Goal: Task Accomplishment & Management: Use online tool/utility

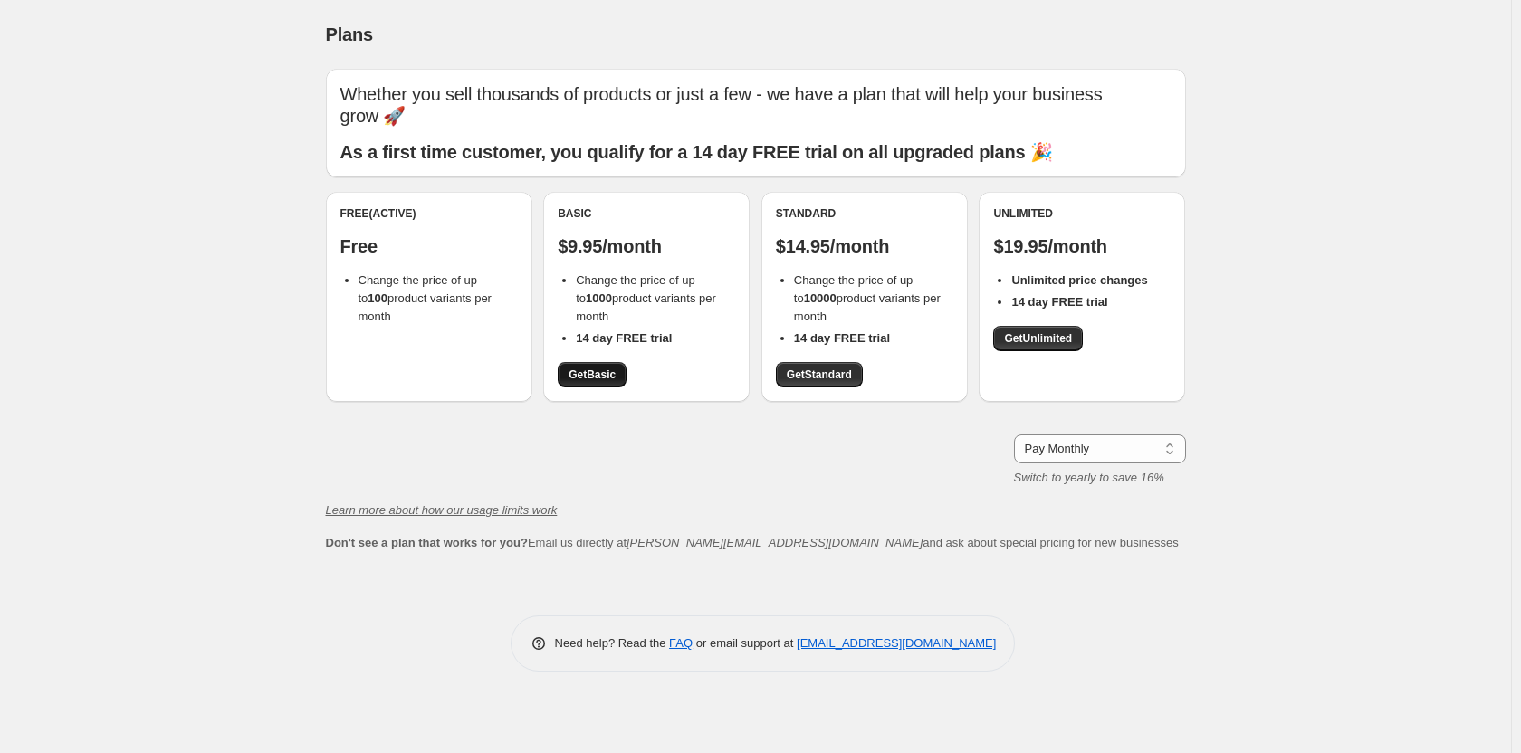
click at [624, 376] on link "Get Basic" at bounding box center [592, 374] width 69 height 25
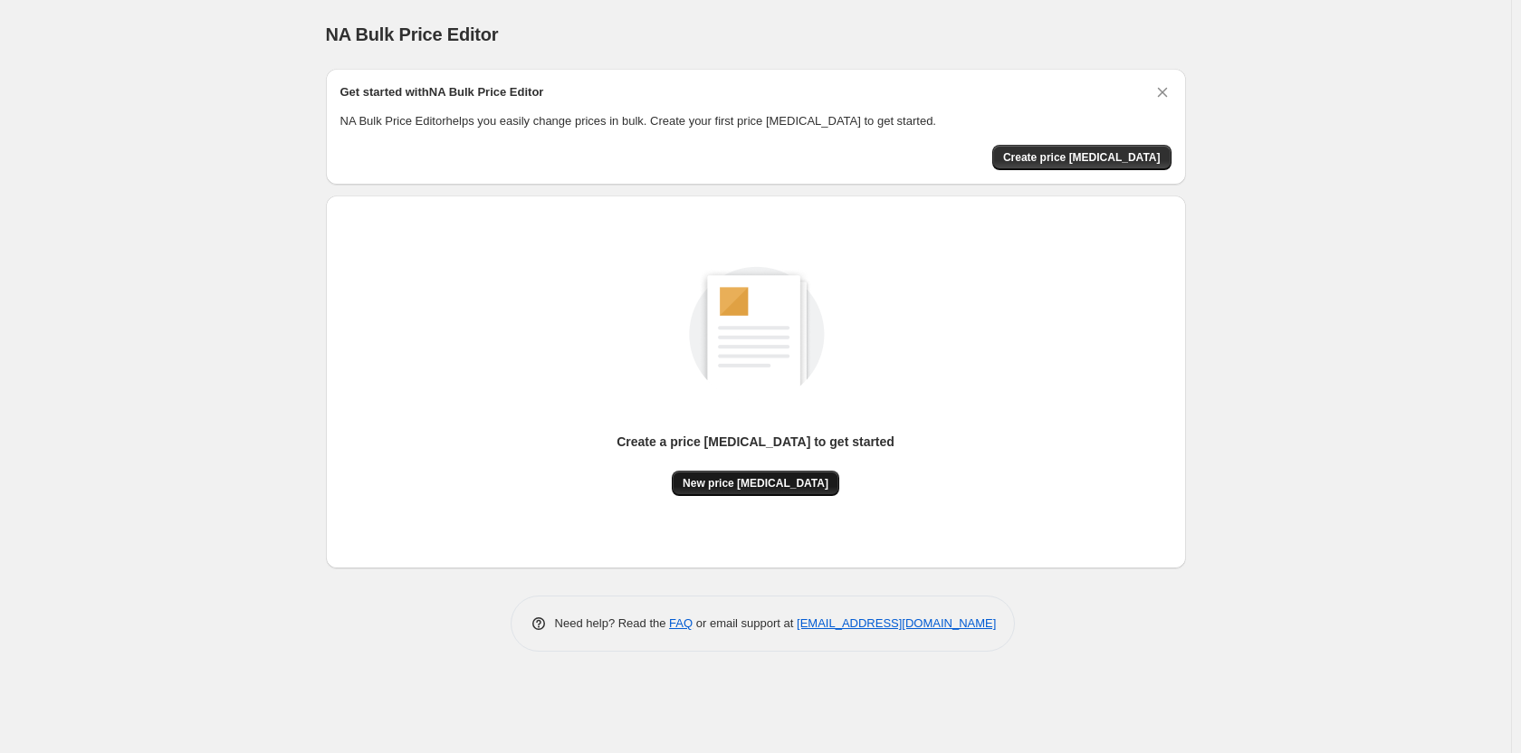
click at [763, 486] on span "New price [MEDICAL_DATA]" at bounding box center [756, 483] width 146 height 14
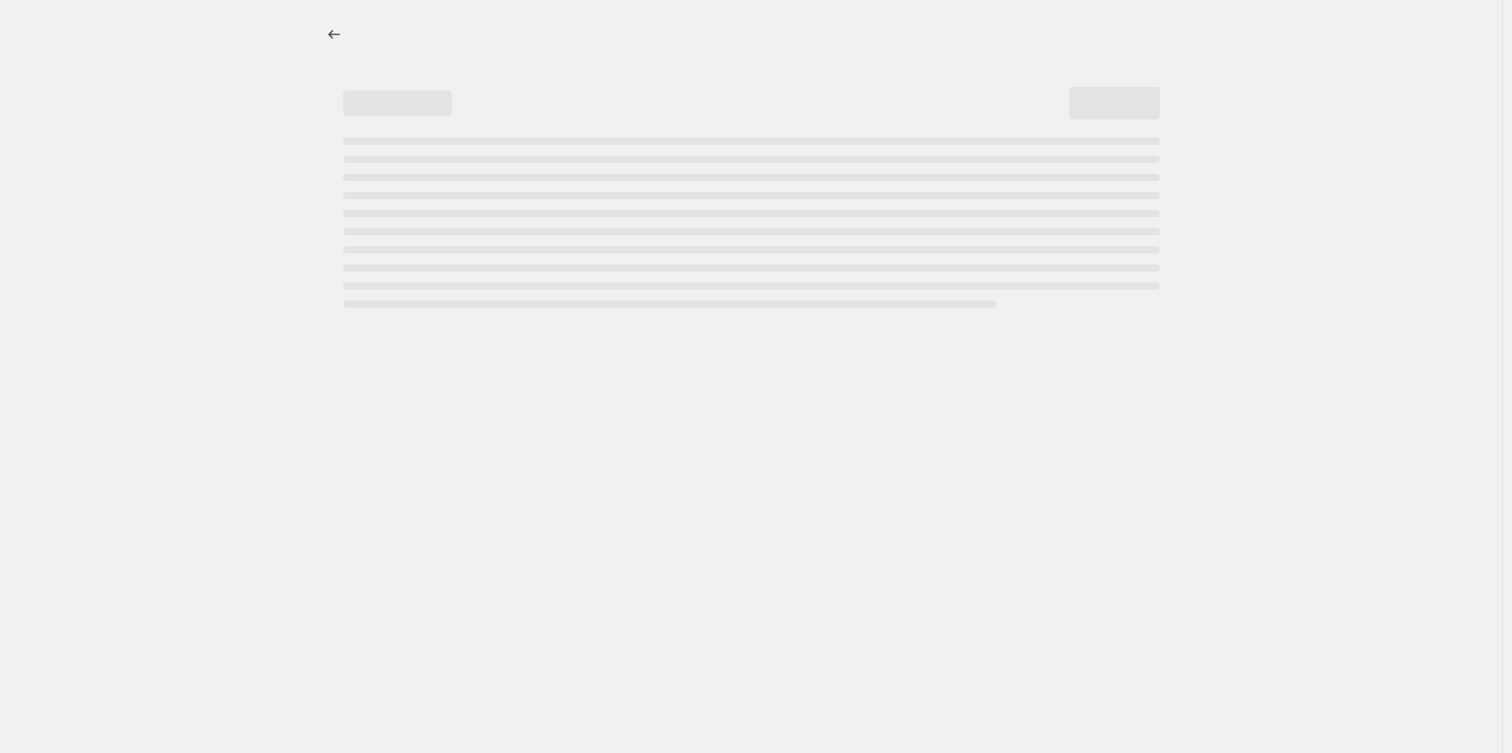
select select "percentage"
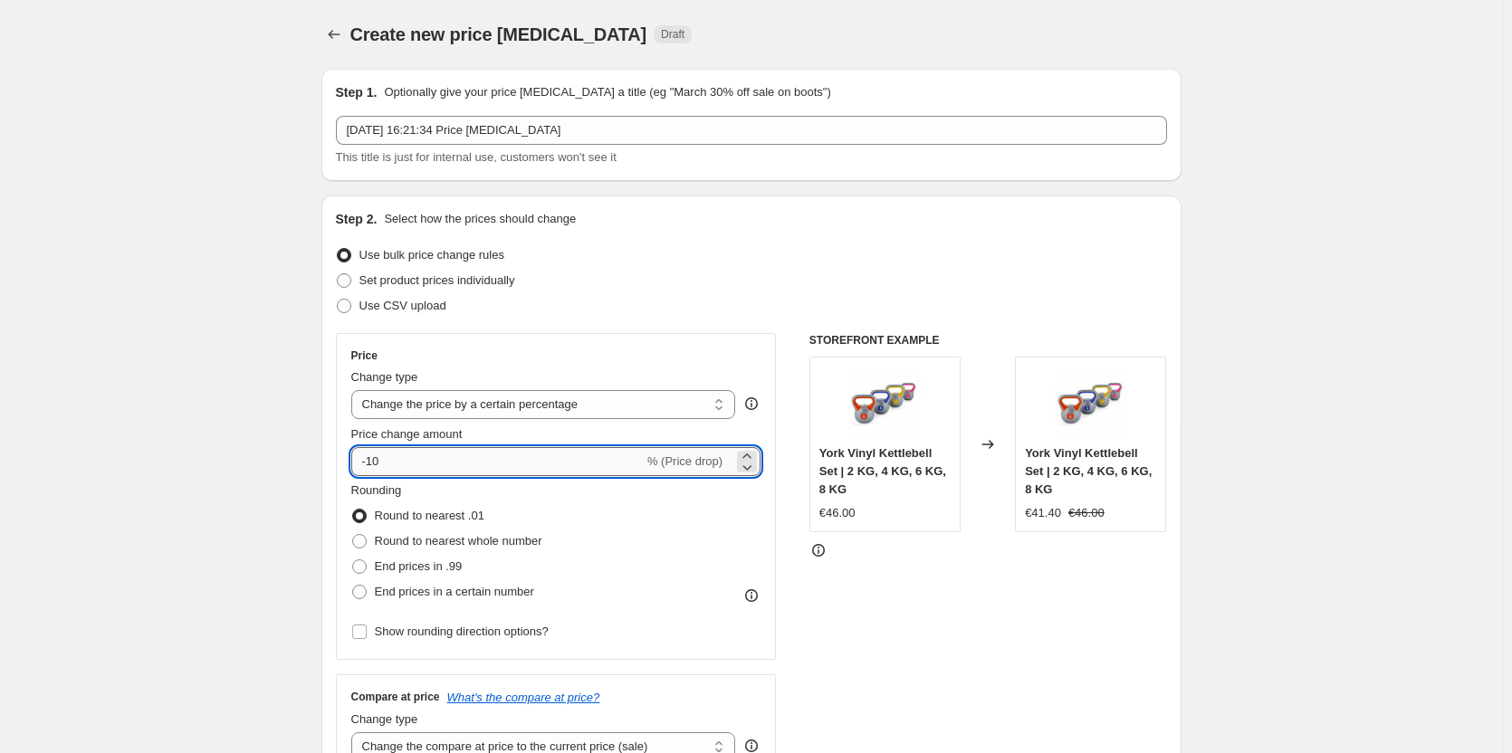
drag, startPoint x: 373, startPoint y: 465, endPoint x: 457, endPoint y: 461, distance: 84.3
click at [457, 461] on input "-10" at bounding box center [497, 461] width 292 height 29
type input "-5"
type input "-60"
click at [365, 561] on span at bounding box center [359, 567] width 14 height 14
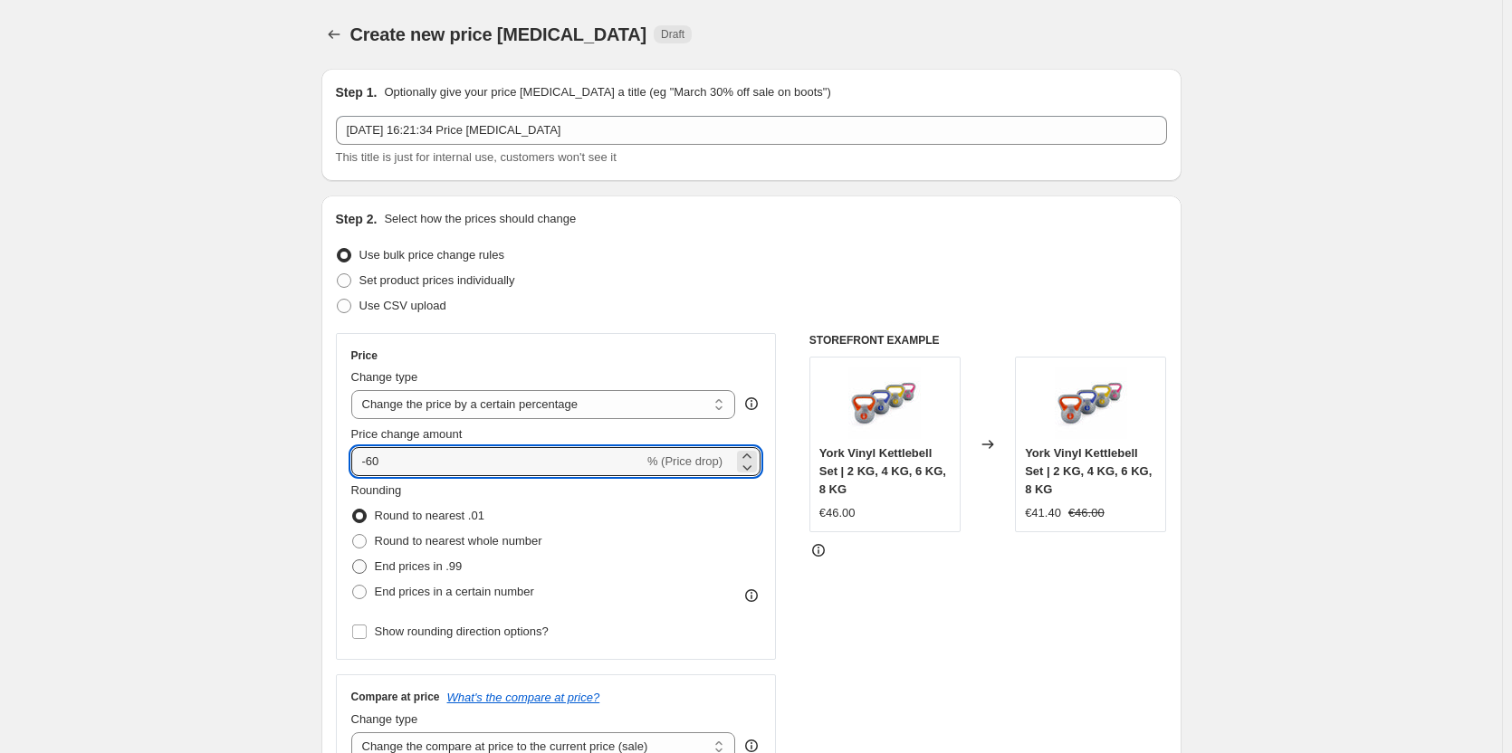
click at [353, 561] on input "End prices in .99" at bounding box center [352, 560] width 1 height 1
radio input "true"
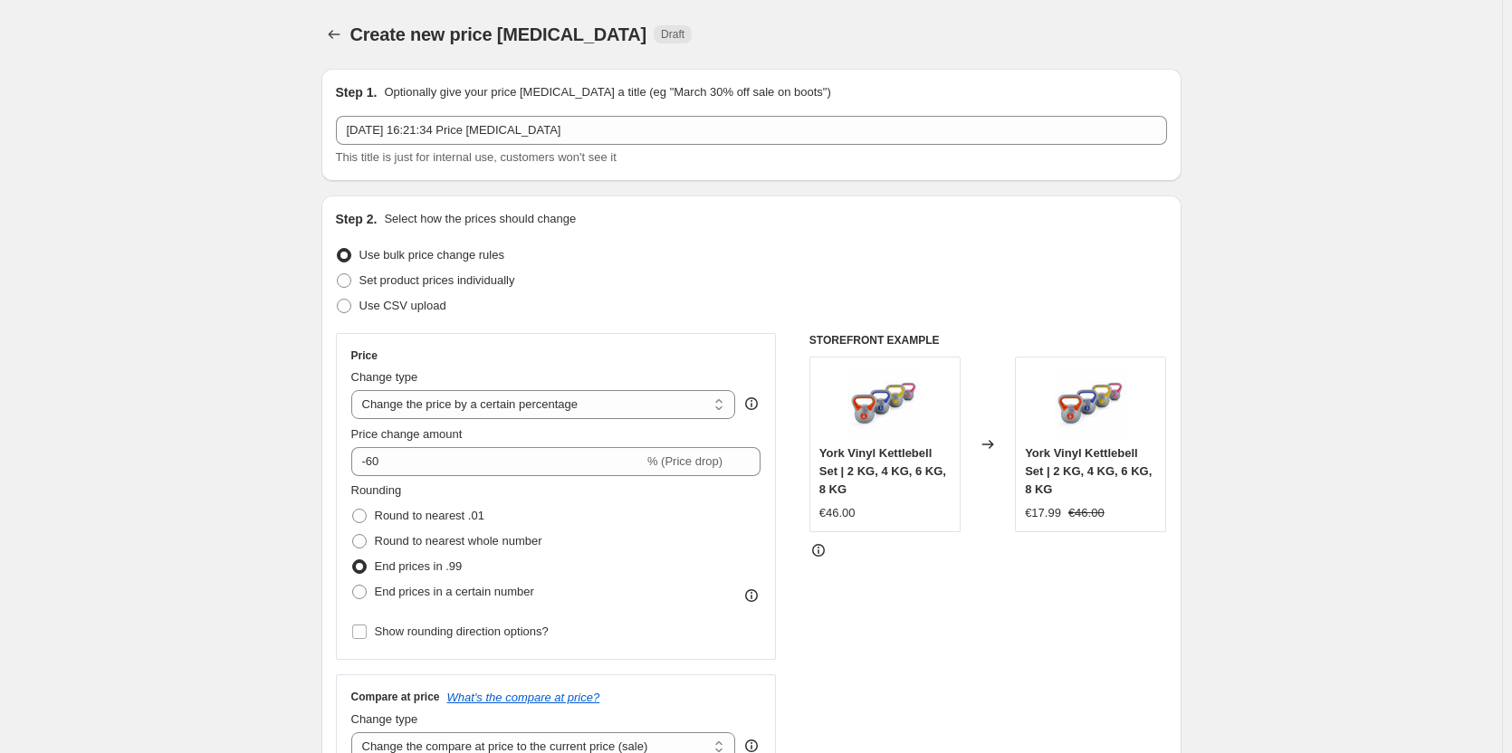
click at [899, 589] on div "STOREFRONT EXAMPLE York Vinyl Kettlebell Set | 2 KG, 4 KG, 6 KG, 8 KG €46.00 Ch…" at bounding box center [989, 555] width 358 height 444
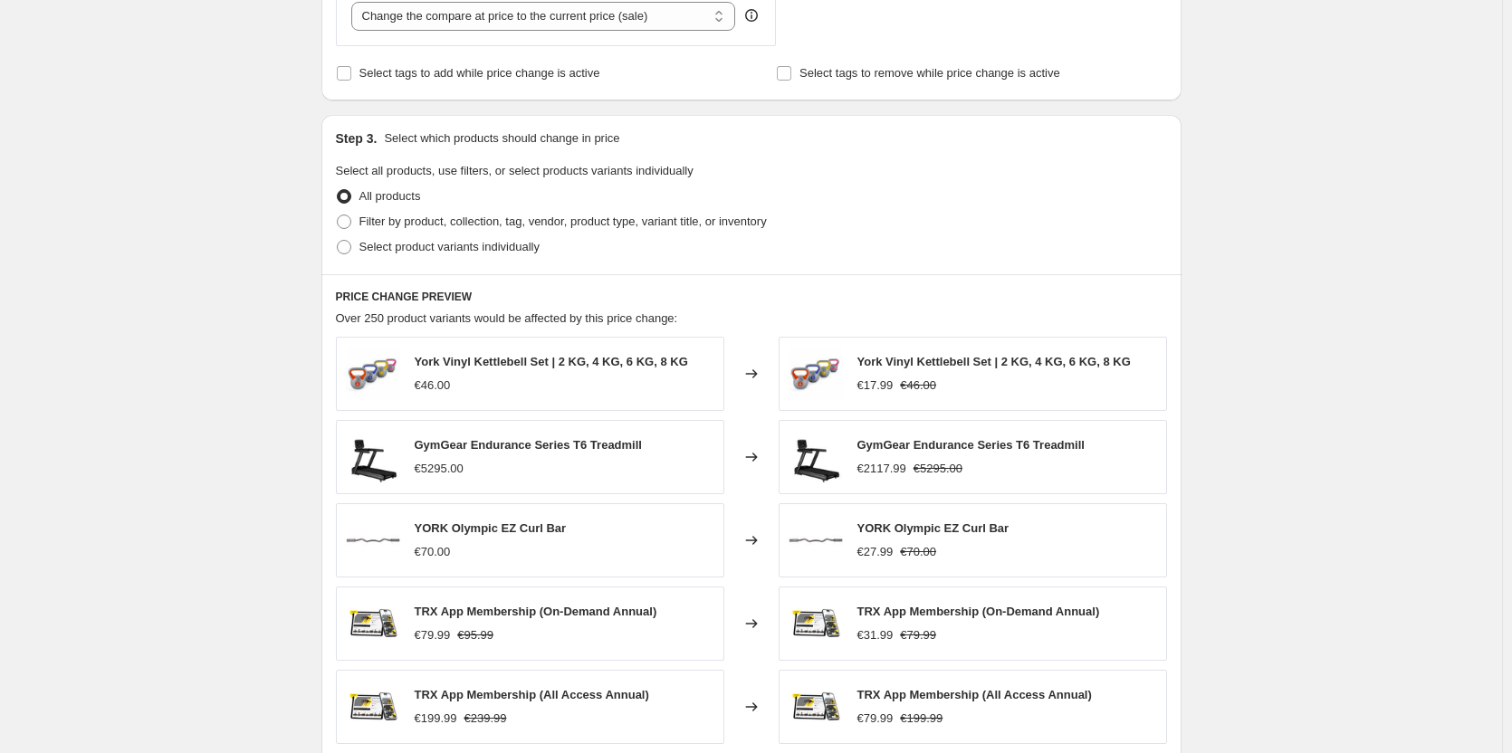
scroll to position [1057, 0]
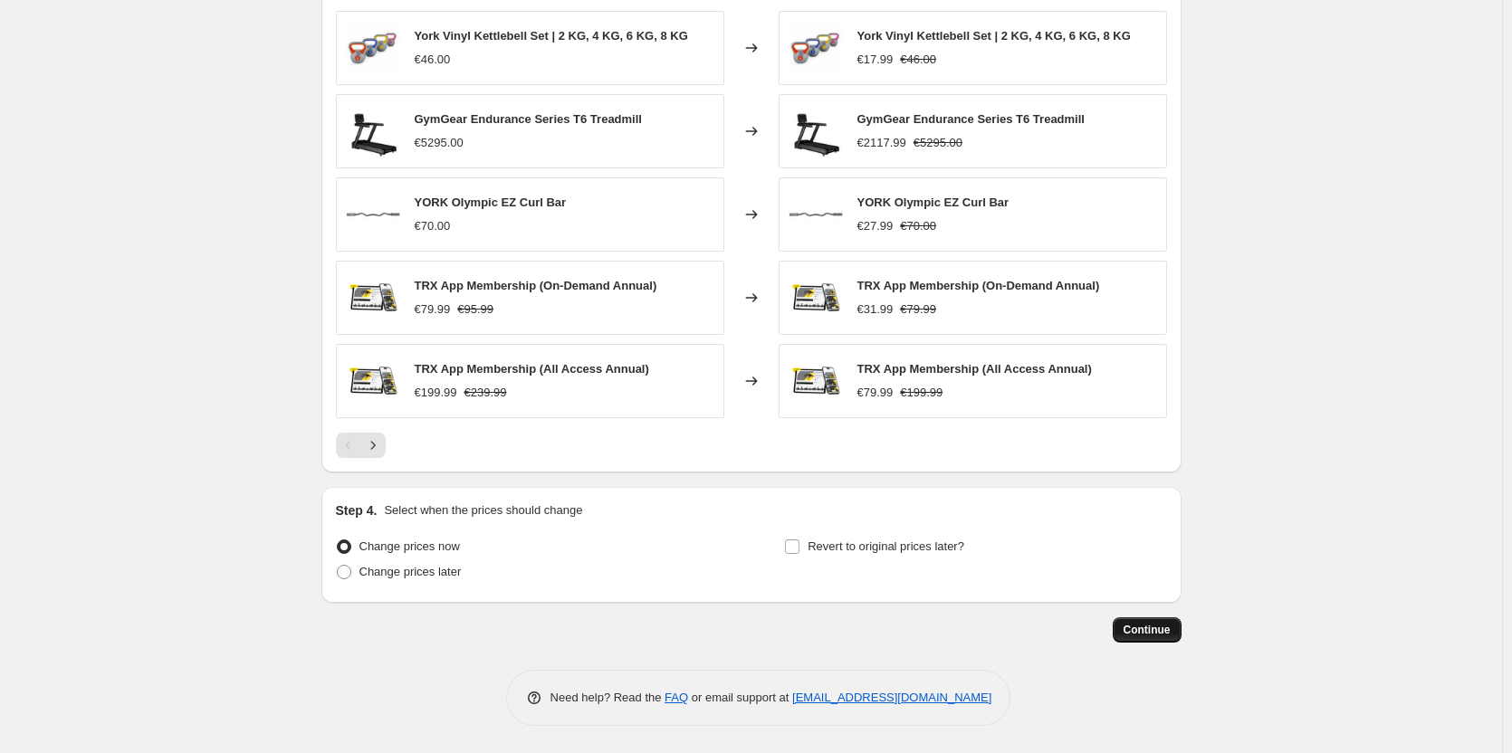
click at [1146, 620] on button "Continue" at bounding box center [1147, 630] width 69 height 25
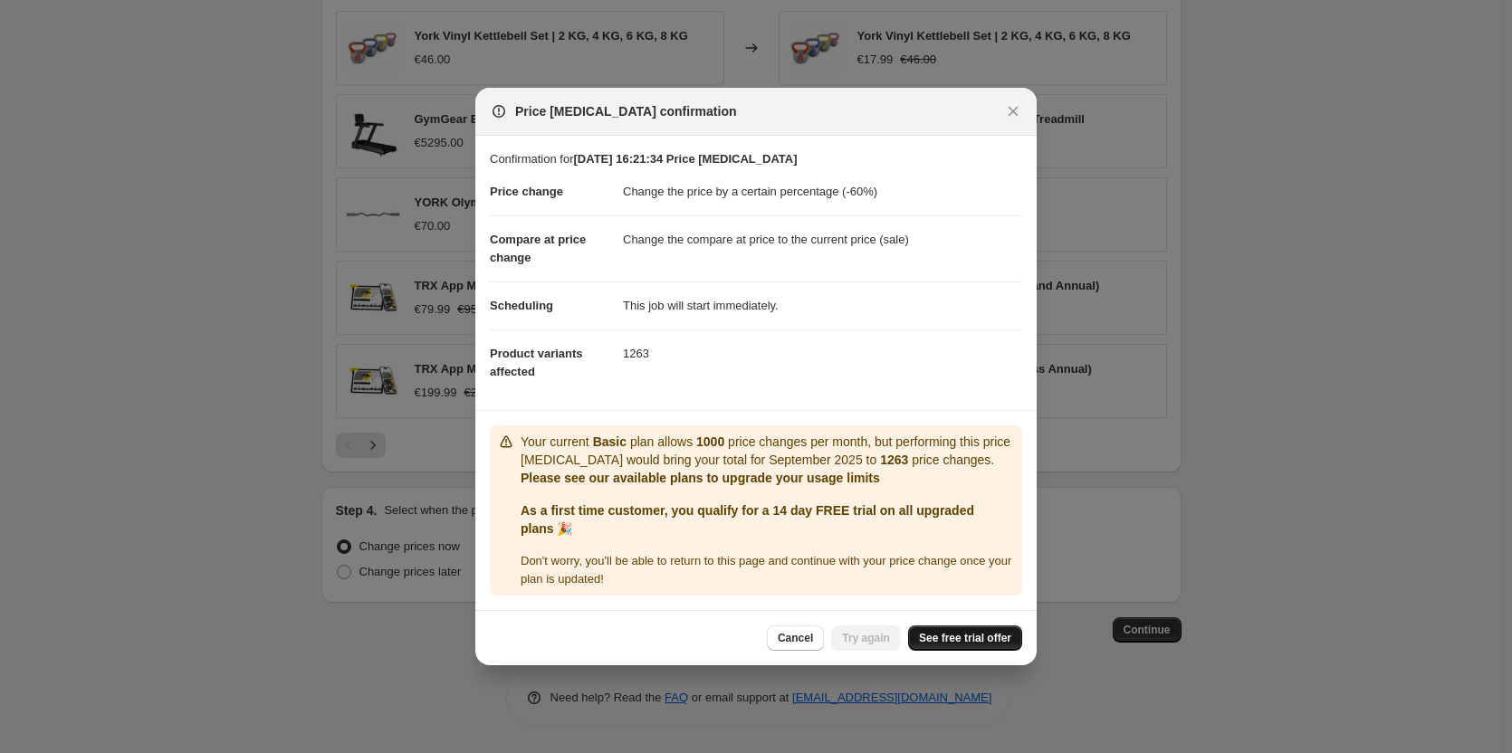
click at [983, 640] on link "See free trial offer" at bounding box center [965, 638] width 114 height 25
click at [882, 646] on span "Try again" at bounding box center [866, 638] width 48 height 14
click at [929, 646] on span "See free trial offer" at bounding box center [965, 638] width 92 height 14
click at [805, 646] on span "Cancel" at bounding box center [795, 638] width 35 height 14
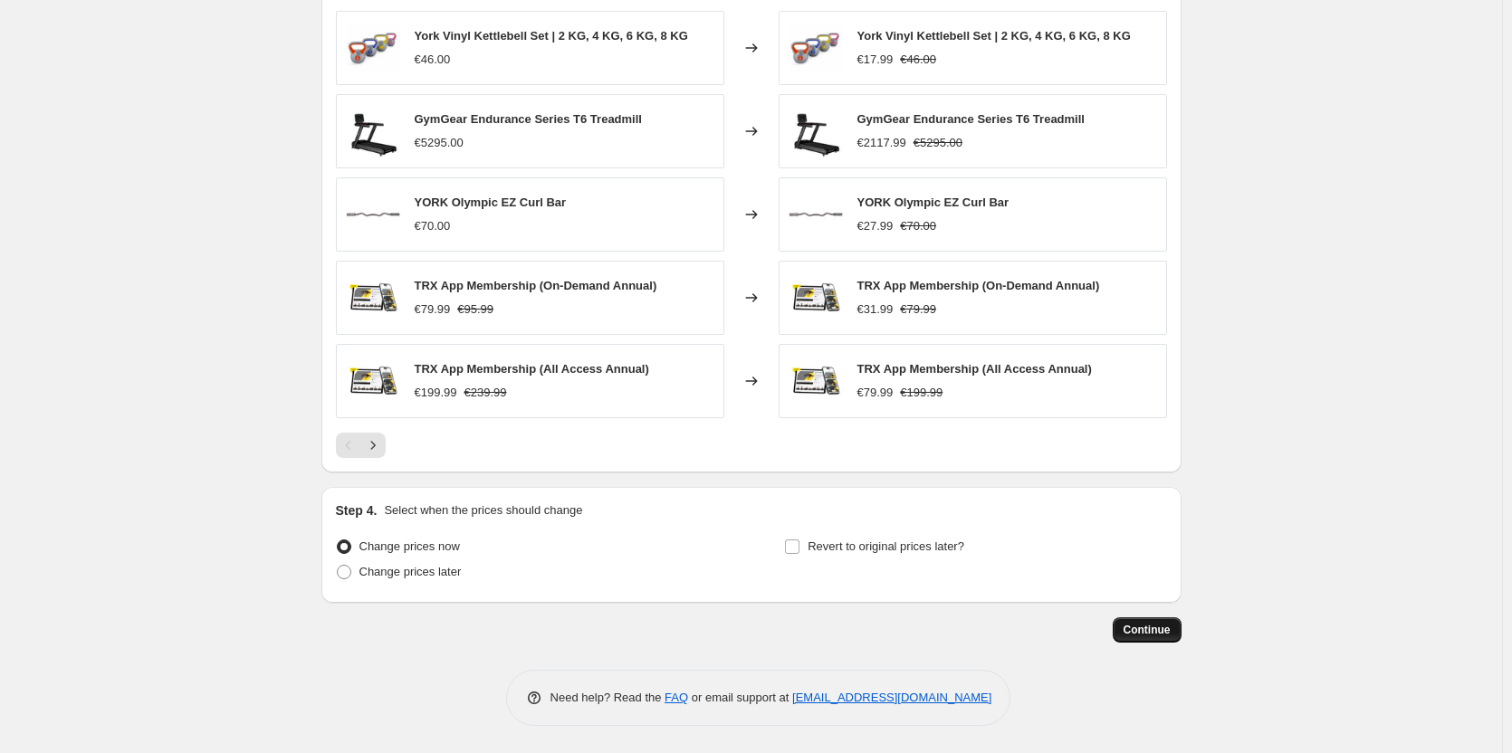
click at [1164, 641] on button "Continue" at bounding box center [1147, 630] width 69 height 25
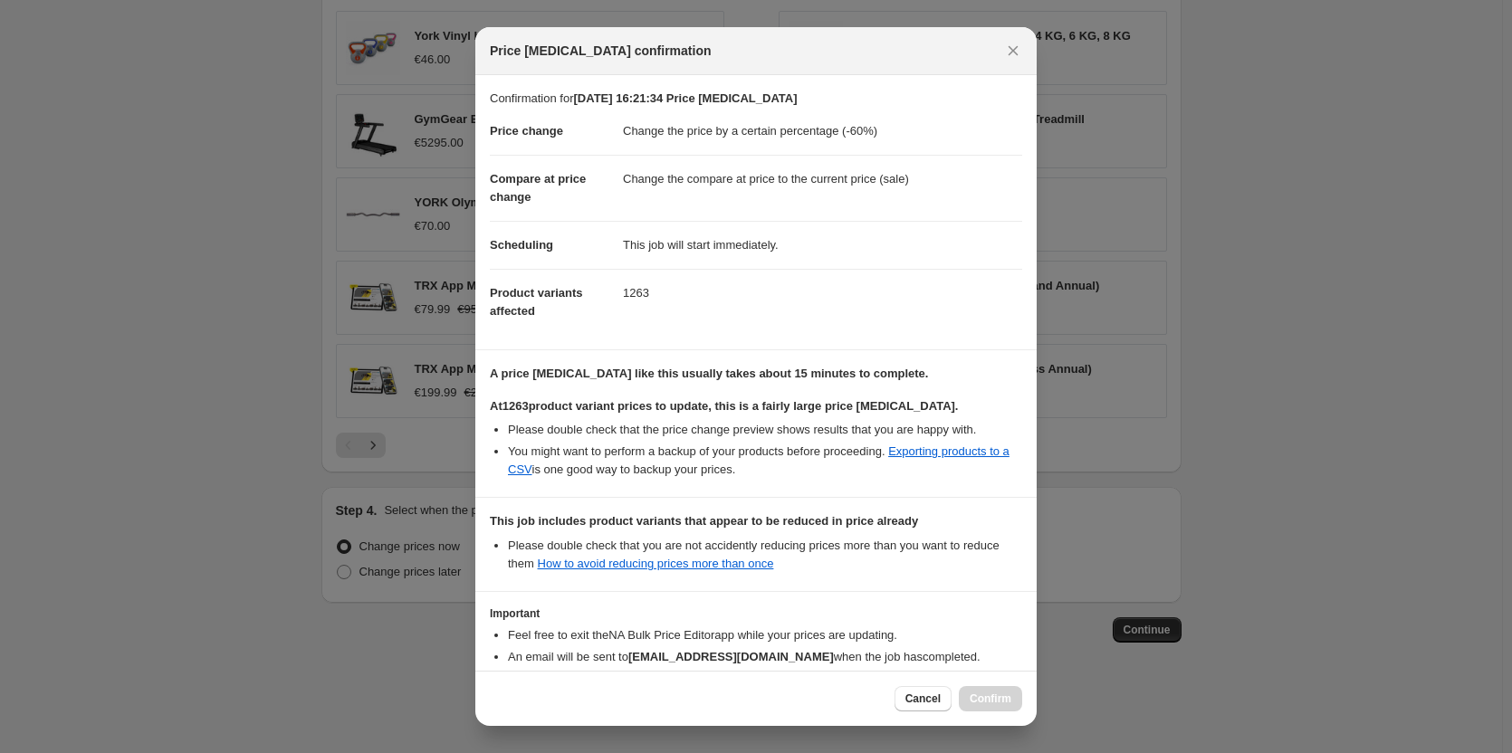
scroll to position [127, 0]
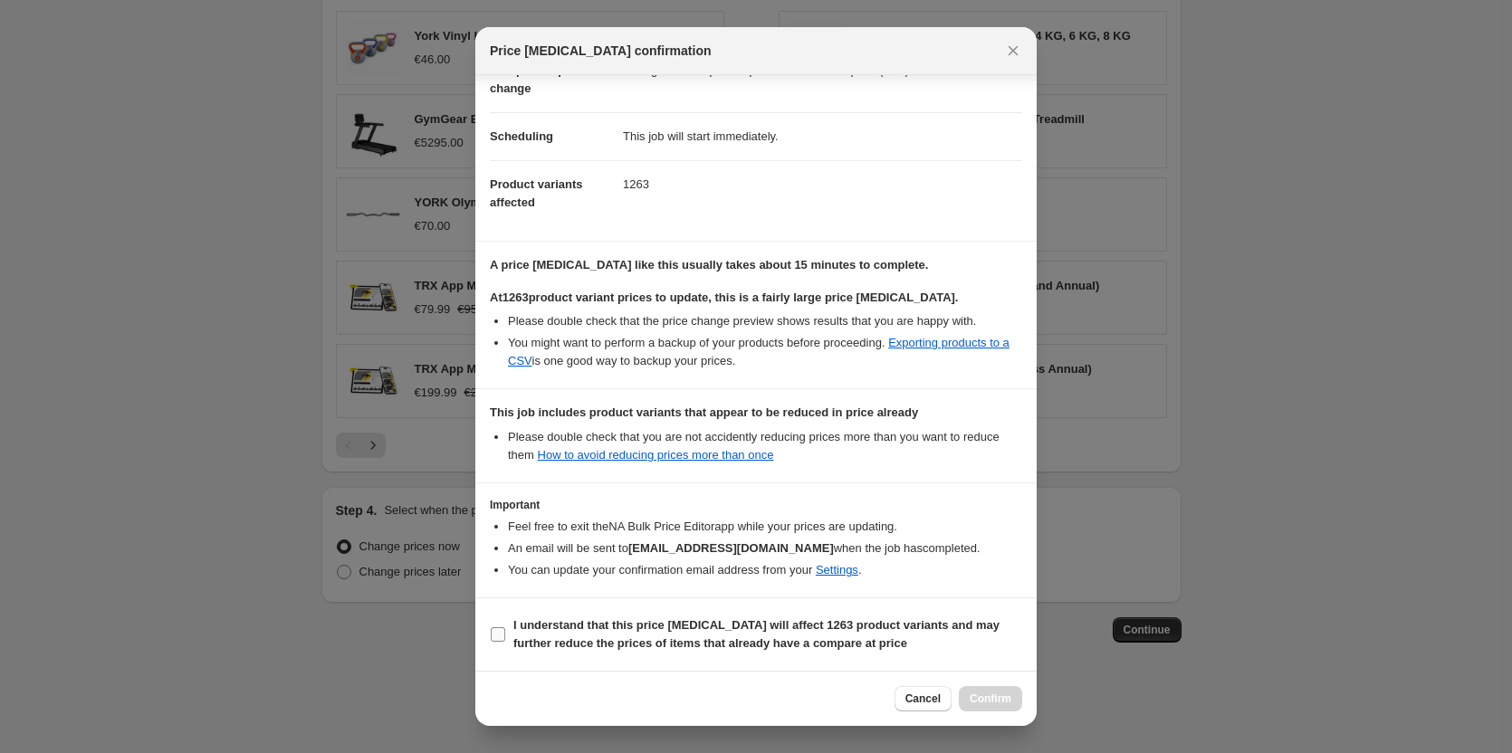
click at [506, 628] on label "I understand that this price change job will affect 1263 product variants and m…" at bounding box center [756, 634] width 532 height 43
click at [505, 628] on input "I understand that this price change job will affect 1263 product variants and m…" at bounding box center [498, 635] width 14 height 14
checkbox input "true"
click at [982, 695] on span "Confirm" at bounding box center [991, 699] width 42 height 14
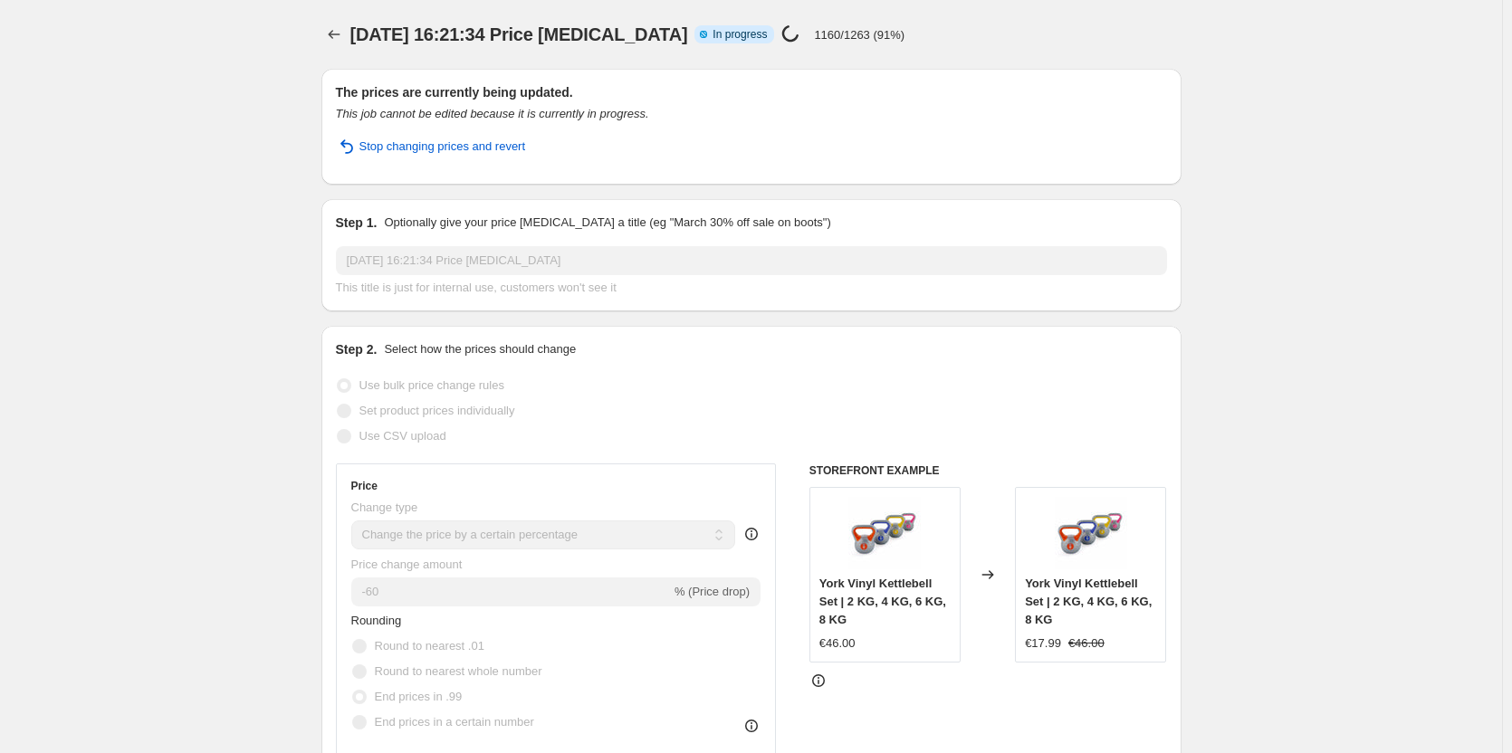
select select "percentage"
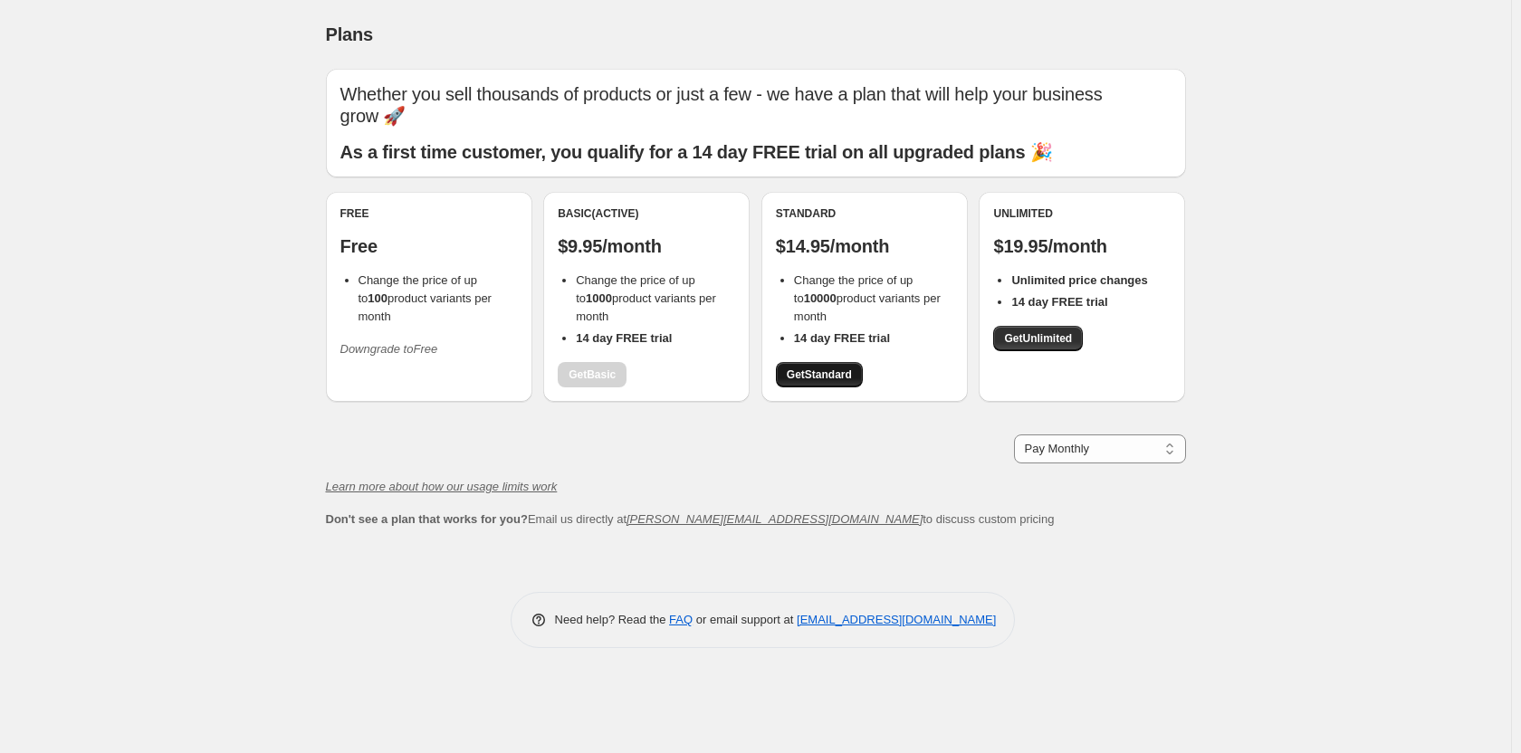
click at [852, 382] on link "Get Standard" at bounding box center [819, 374] width 87 height 25
